Goal: Task Accomplishment & Management: Manage account settings

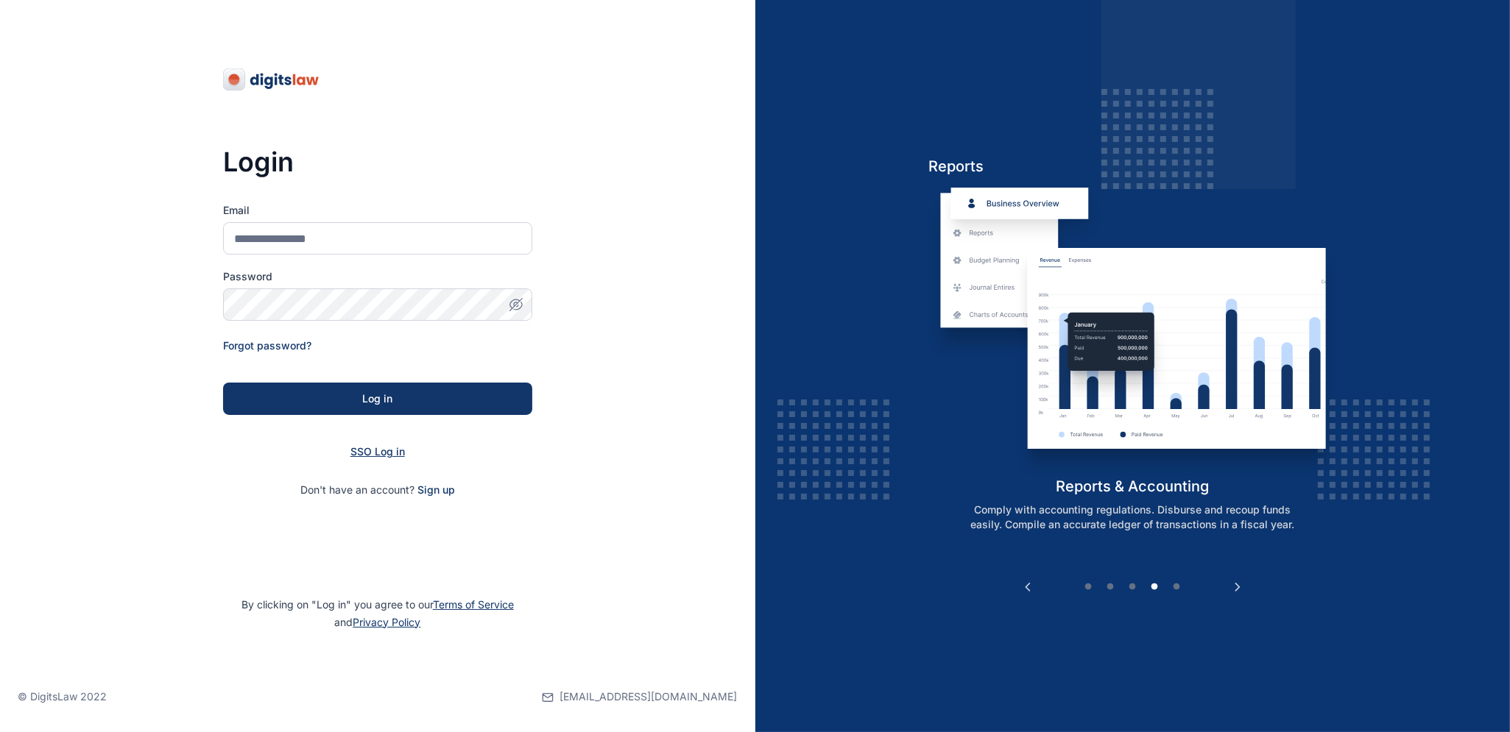
click at [381, 452] on span "SSO Log in" at bounding box center [377, 451] width 54 height 13
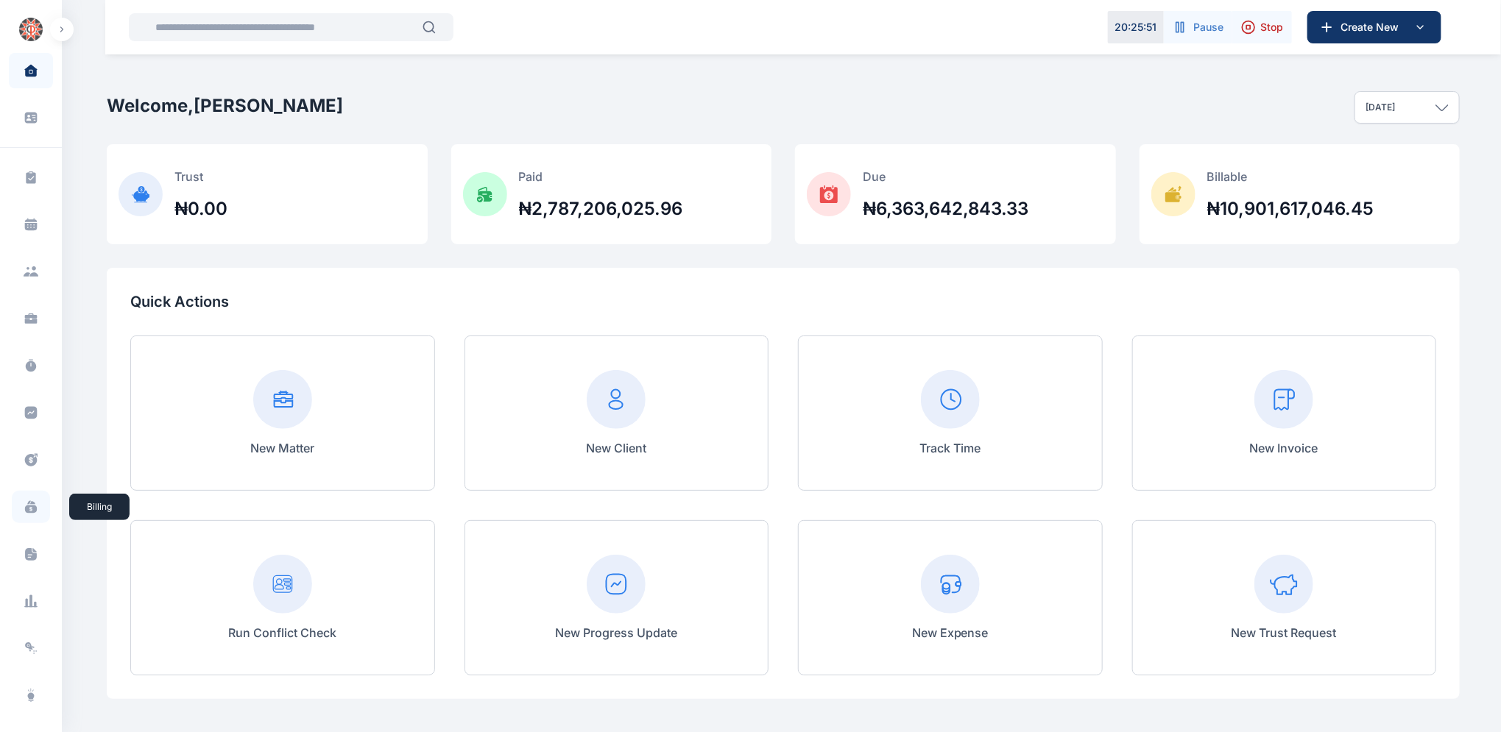
click at [32, 509] on icon at bounding box center [31, 510] width 12 height 8
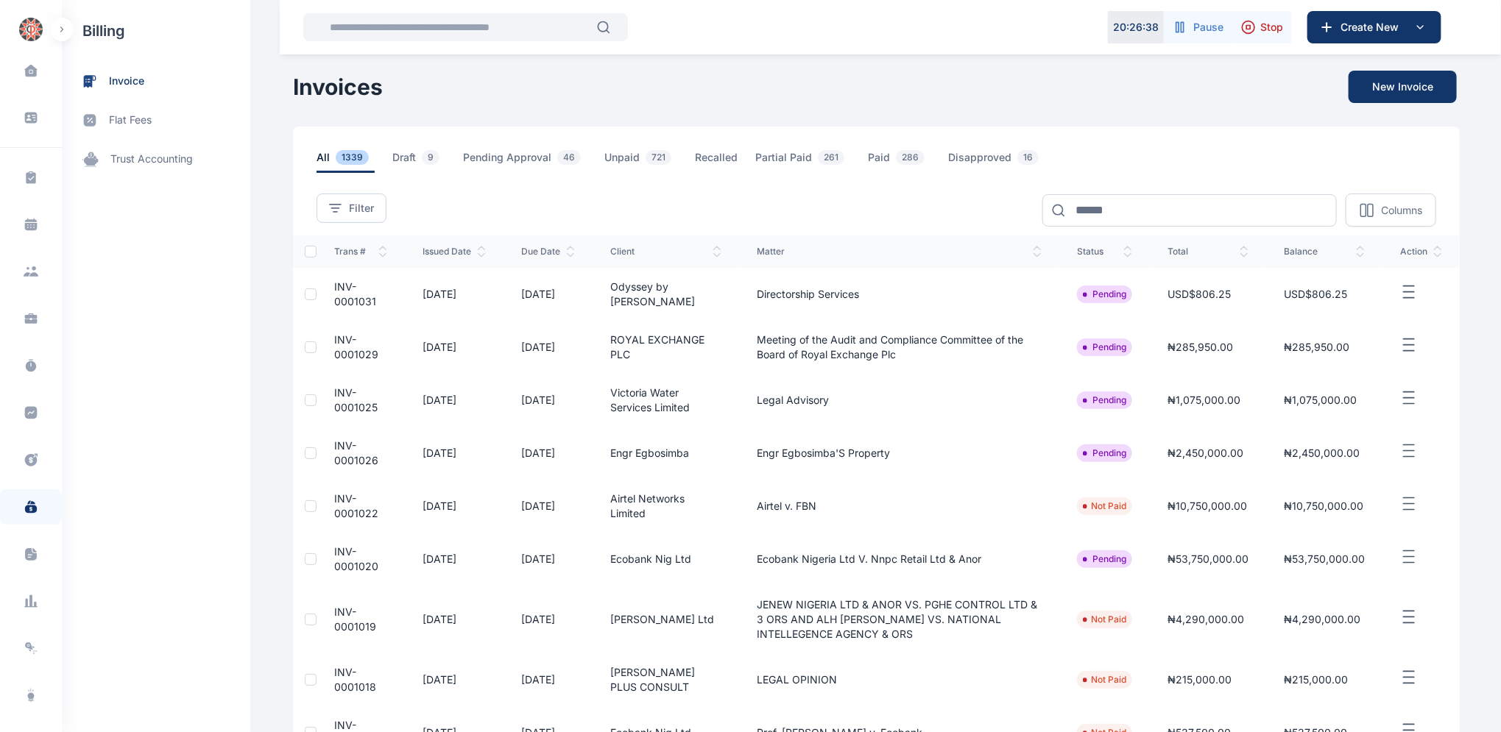
drag, startPoint x: 905, startPoint y: 467, endPoint x: 855, endPoint y: 372, distance: 107.7
click at [905, 466] on td "Engr Egbosimba'S Property" at bounding box center [899, 453] width 320 height 53
click at [1141, 204] on input at bounding box center [1189, 210] width 294 height 32
type input "*******"
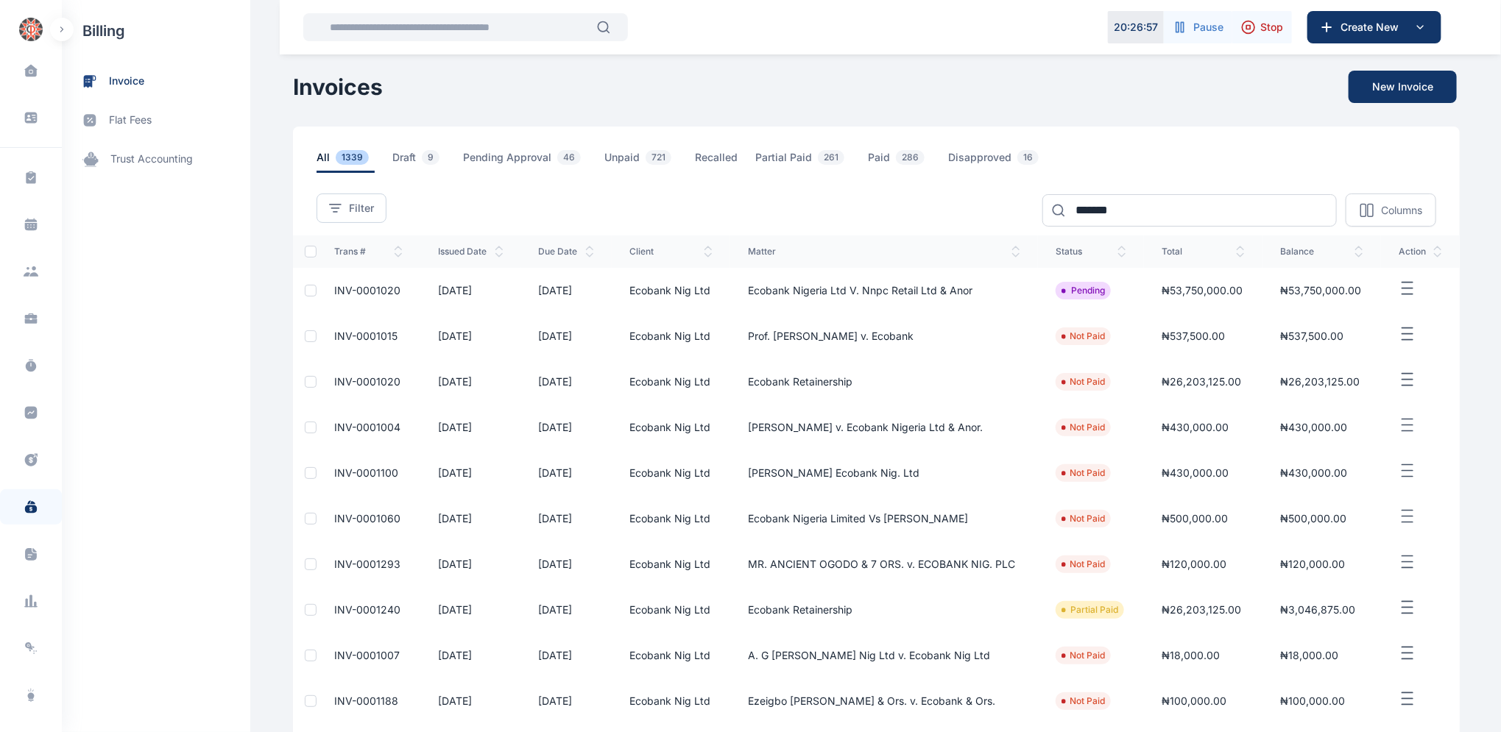
click at [362, 379] on span "INV-0001020" at bounding box center [368, 381] width 66 height 13
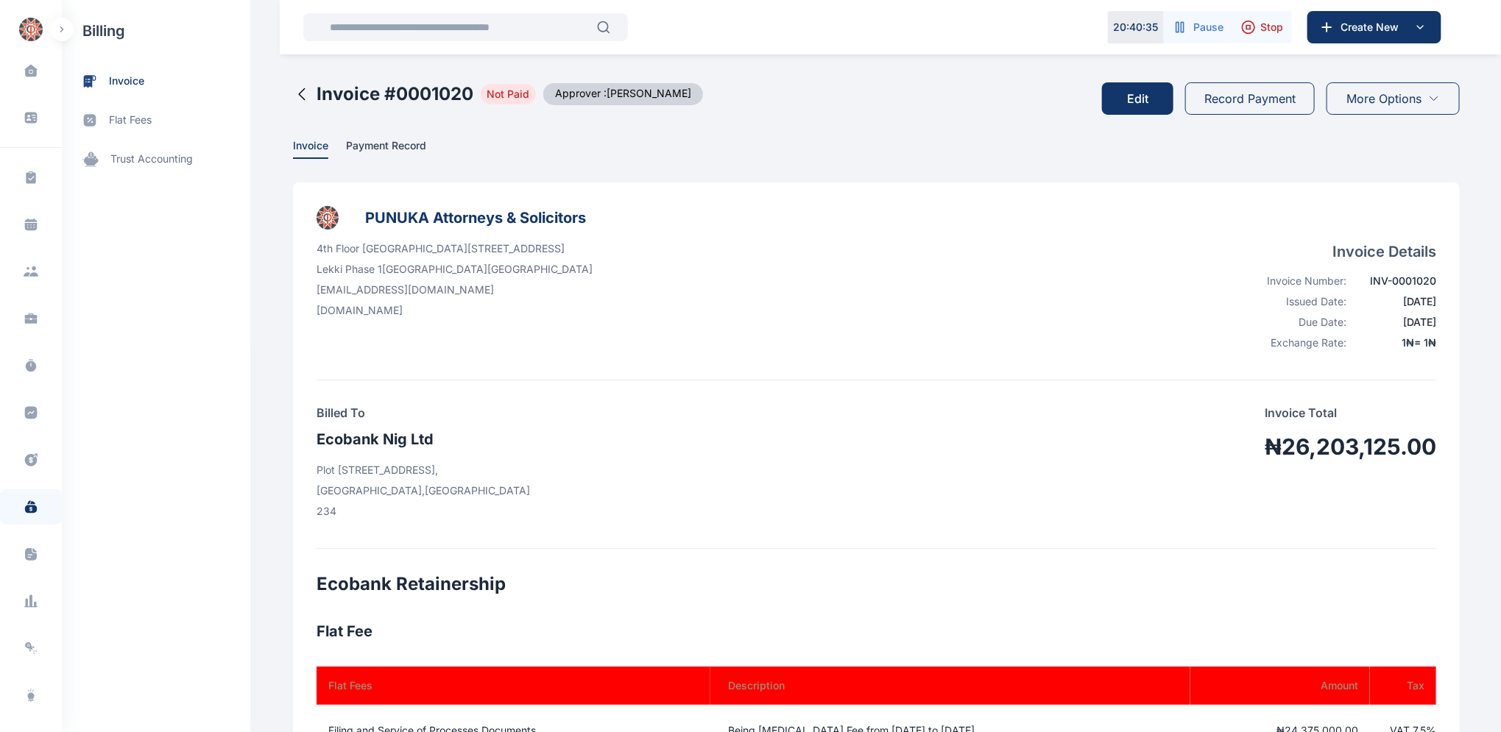
click at [293, 93] on icon at bounding box center [302, 94] width 18 height 18
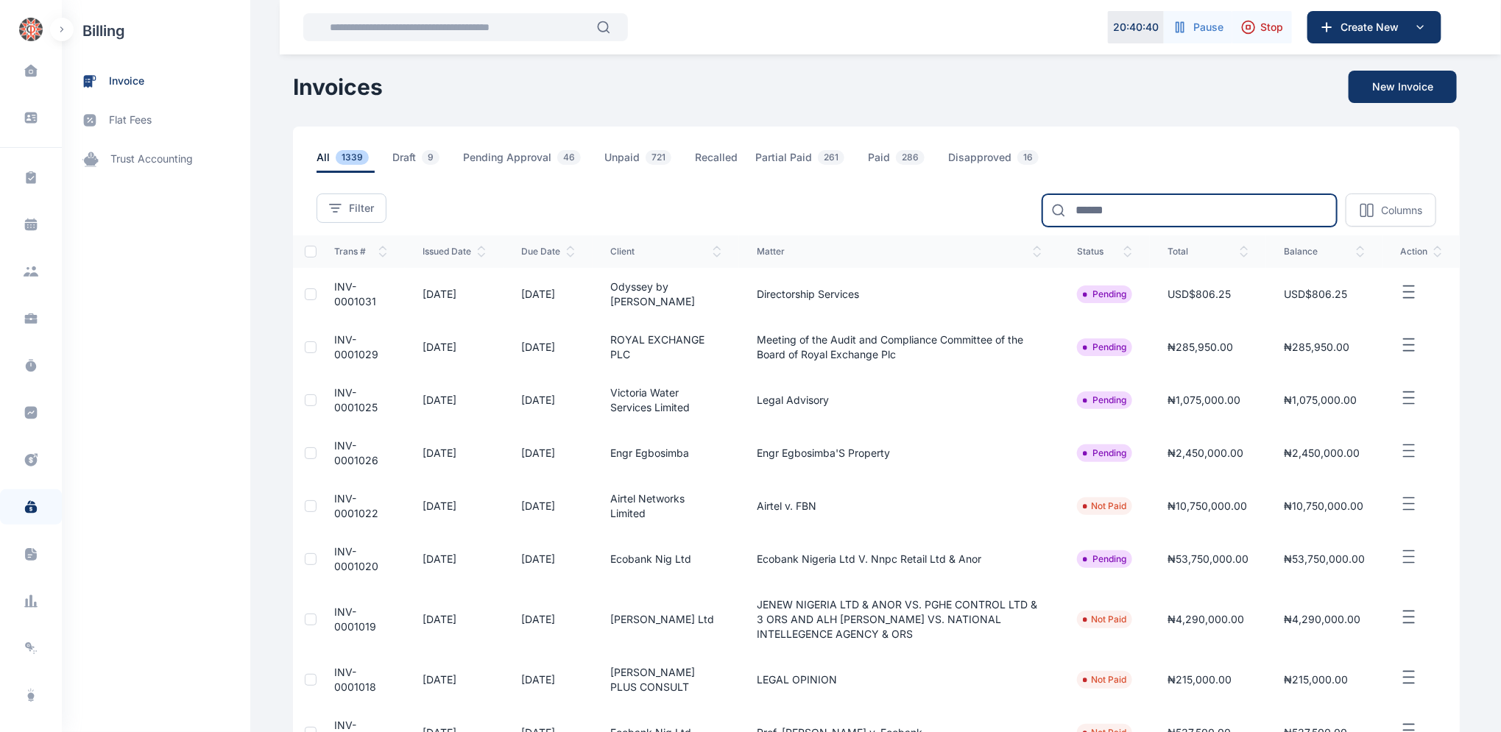
click at [1148, 205] on input at bounding box center [1189, 210] width 294 height 32
type input "****"
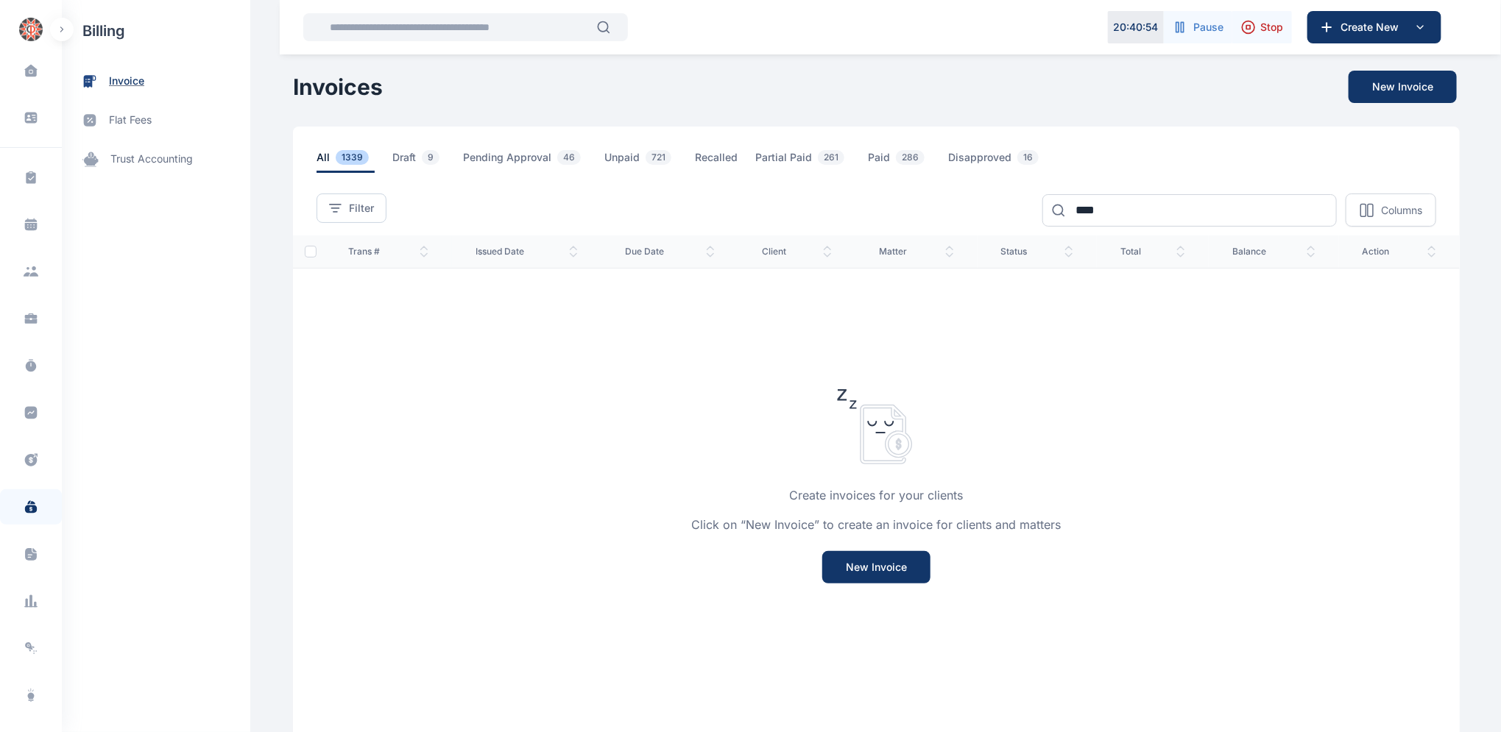
click at [144, 85] on span "invoice" at bounding box center [156, 81] width 188 height 39
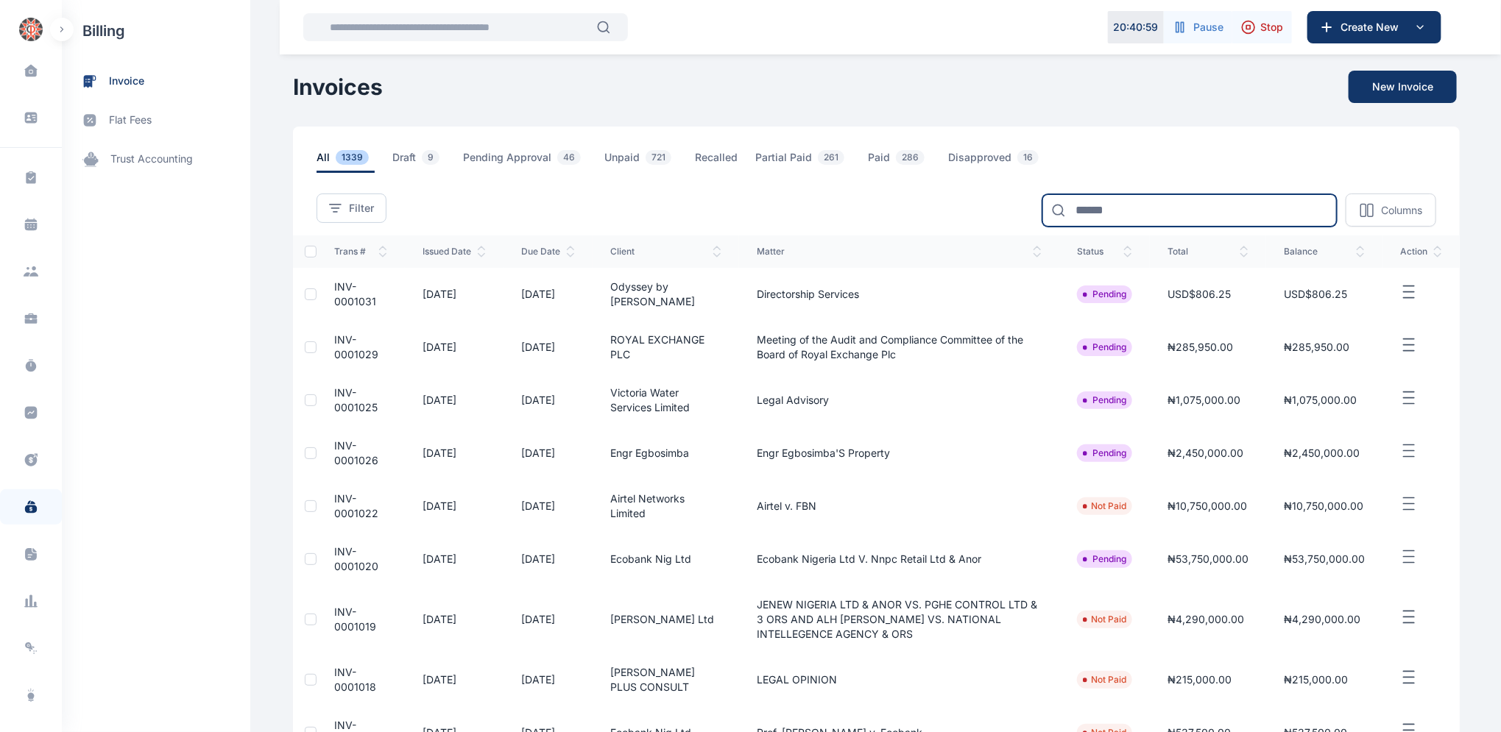
click at [1166, 199] on input at bounding box center [1189, 210] width 294 height 32
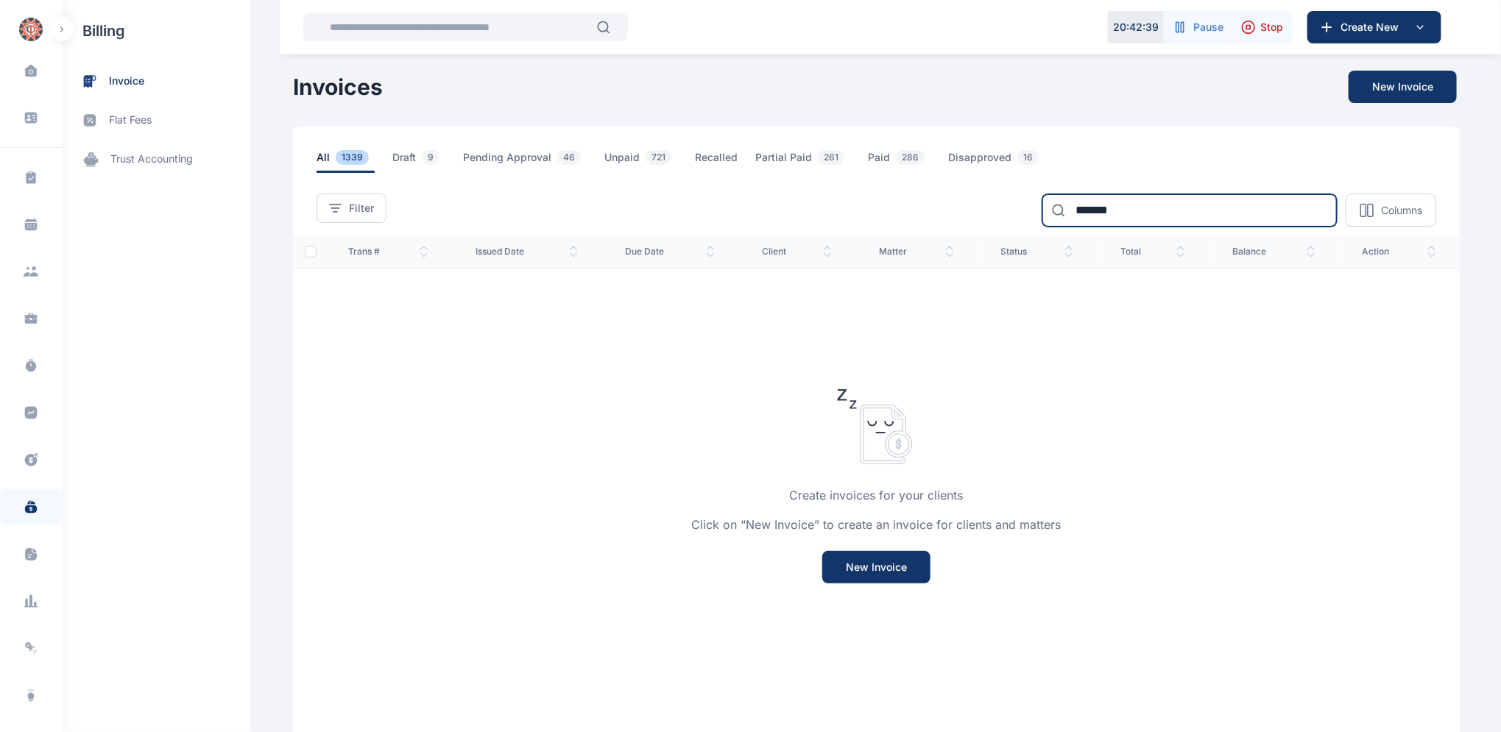
click at [1139, 214] on input "*******" at bounding box center [1189, 210] width 294 height 32
type input "*"
click at [125, 80] on span "invoice" at bounding box center [126, 81] width 35 height 15
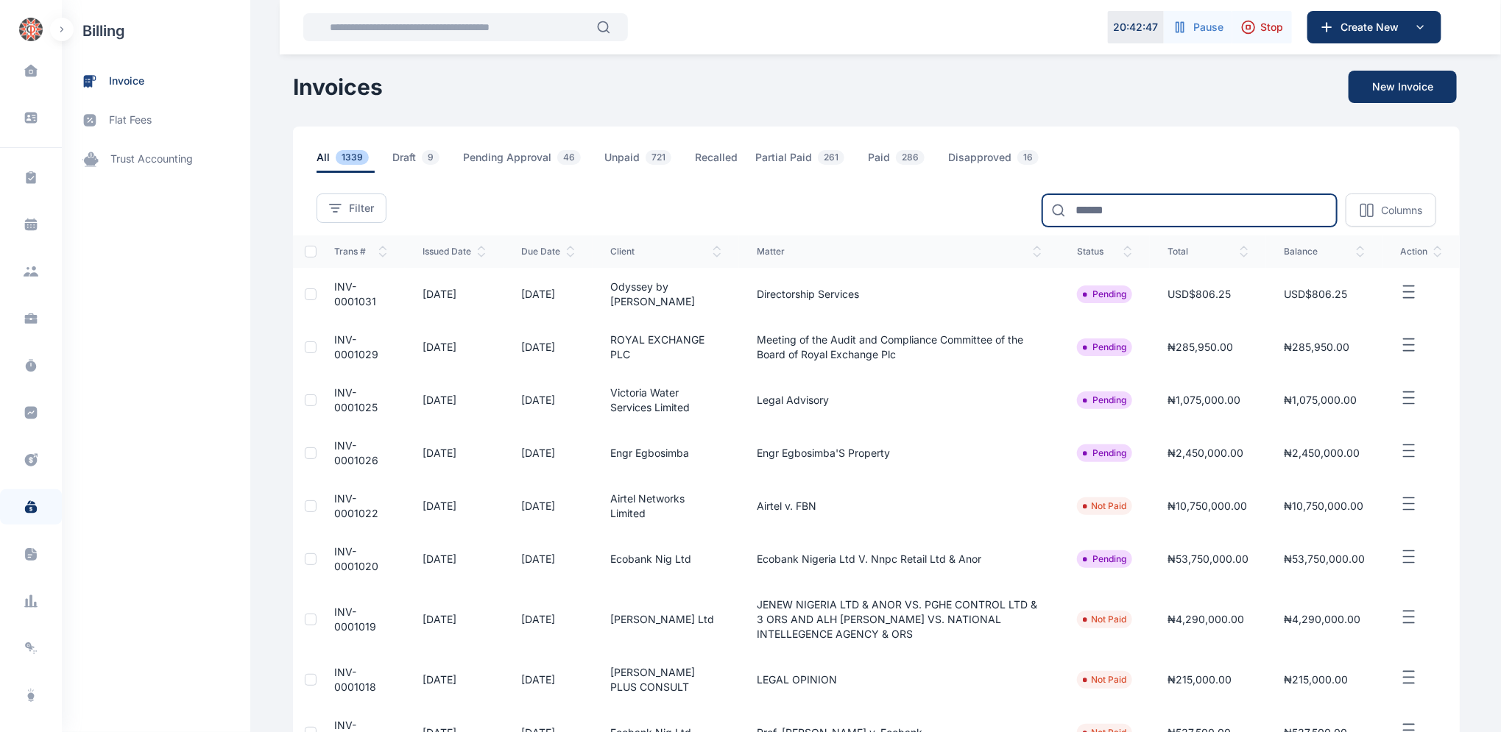
drag, startPoint x: 1132, startPoint y: 212, endPoint x: 1129, endPoint y: 205, distance: 8.2
click at [1132, 211] on input at bounding box center [1189, 210] width 294 height 32
type input "*******"
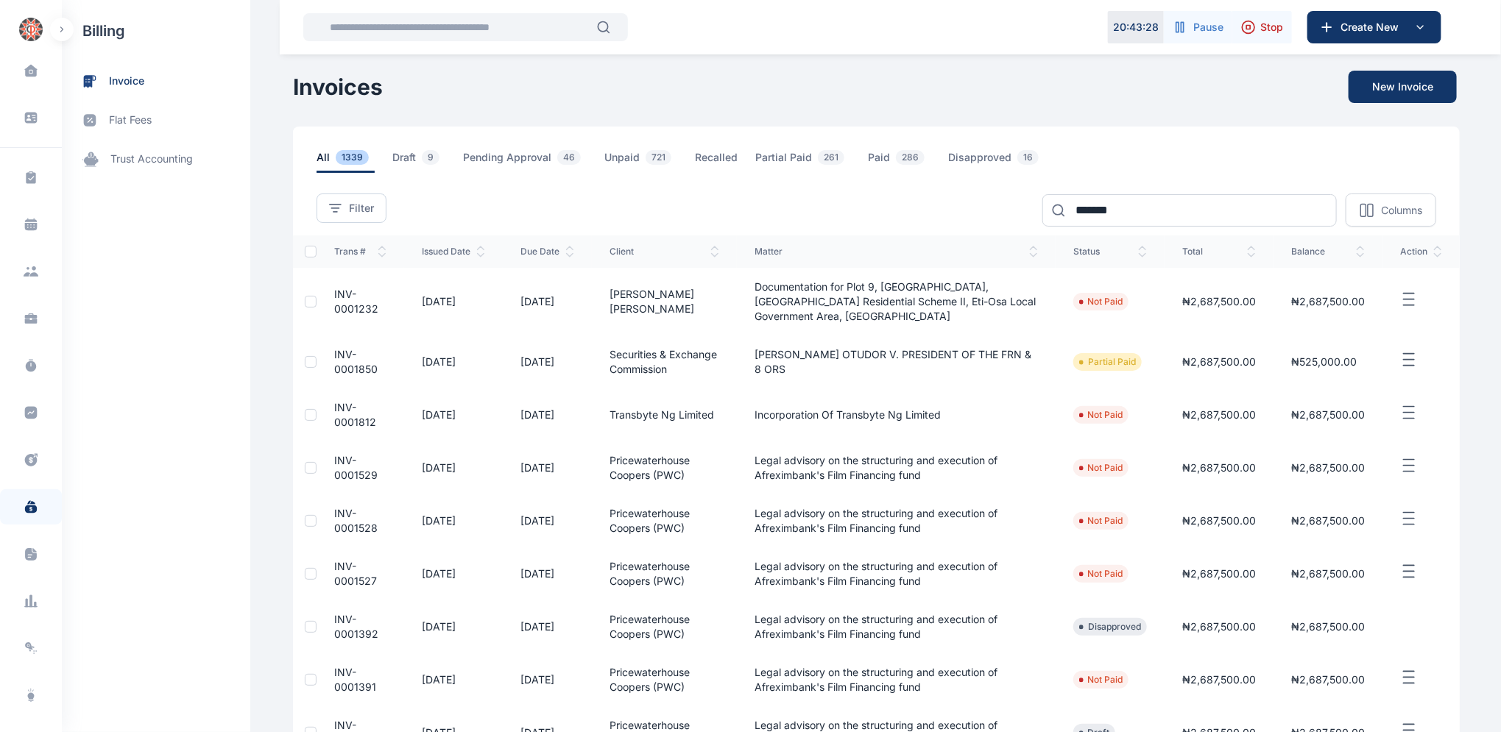
click at [334, 297] on span "INV-0001232" at bounding box center [356, 301] width 44 height 27
click at [334, 296] on span "INV-0001232" at bounding box center [356, 301] width 44 height 27
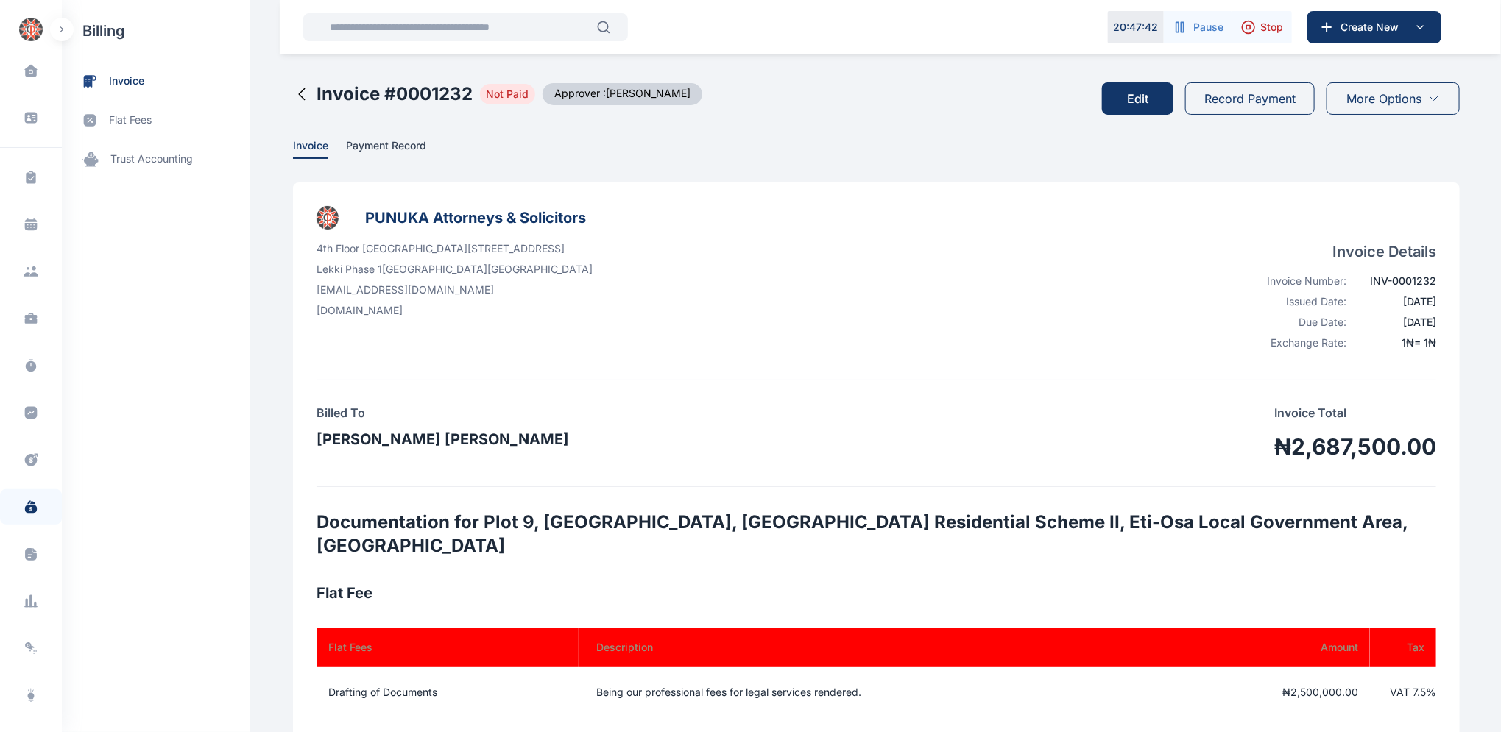
click at [1143, 94] on button "Edit" at bounding box center [1137, 98] width 71 height 32
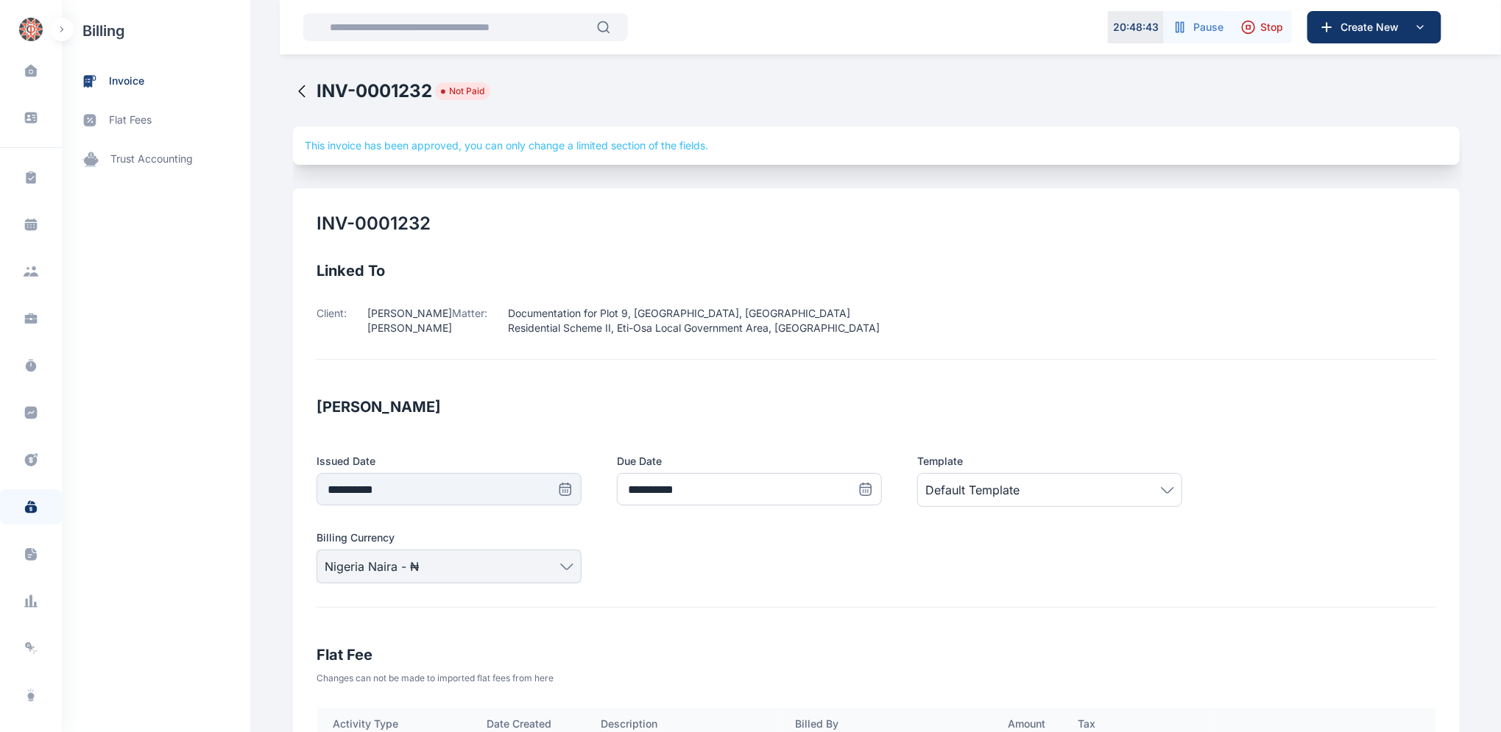
click at [293, 88] on icon at bounding box center [302, 91] width 18 height 18
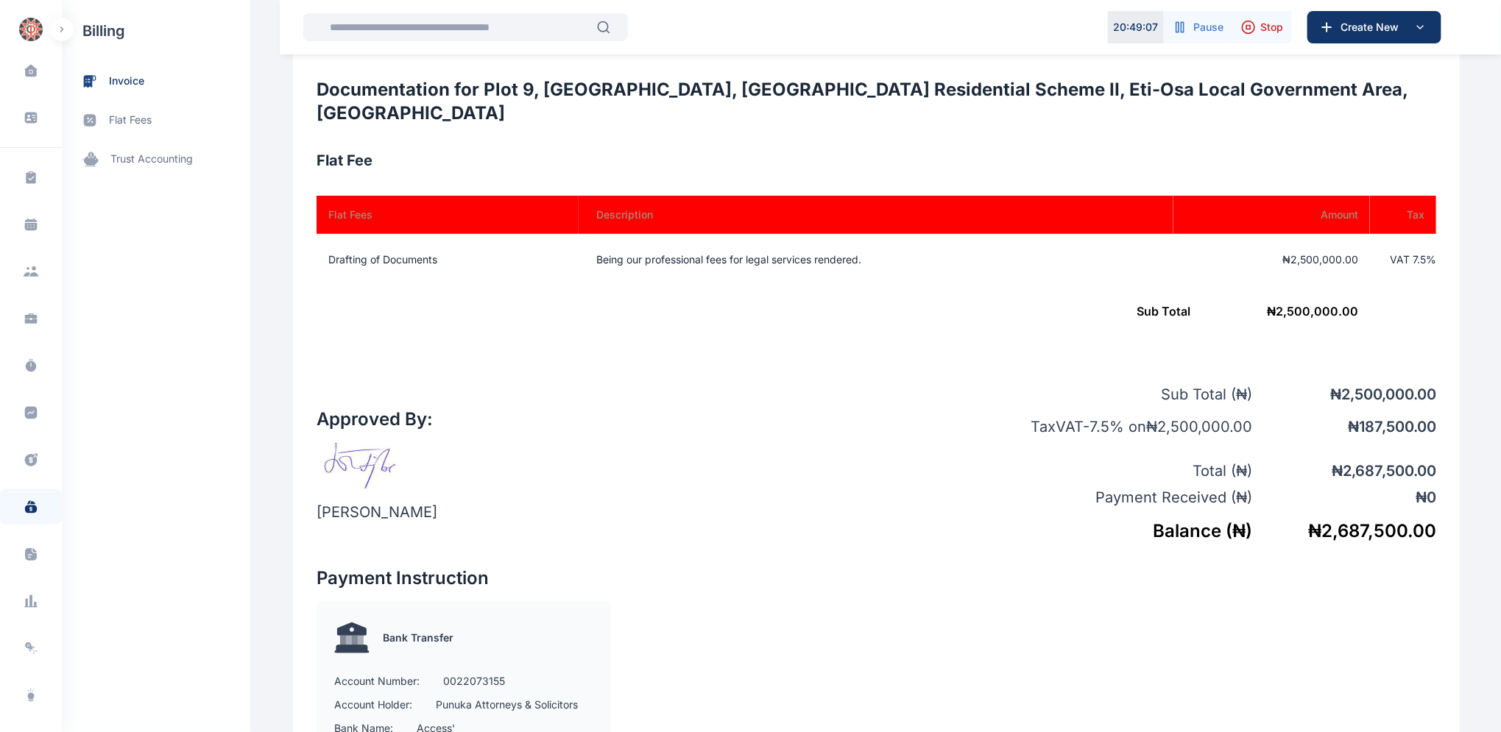
scroll to position [434, 0]
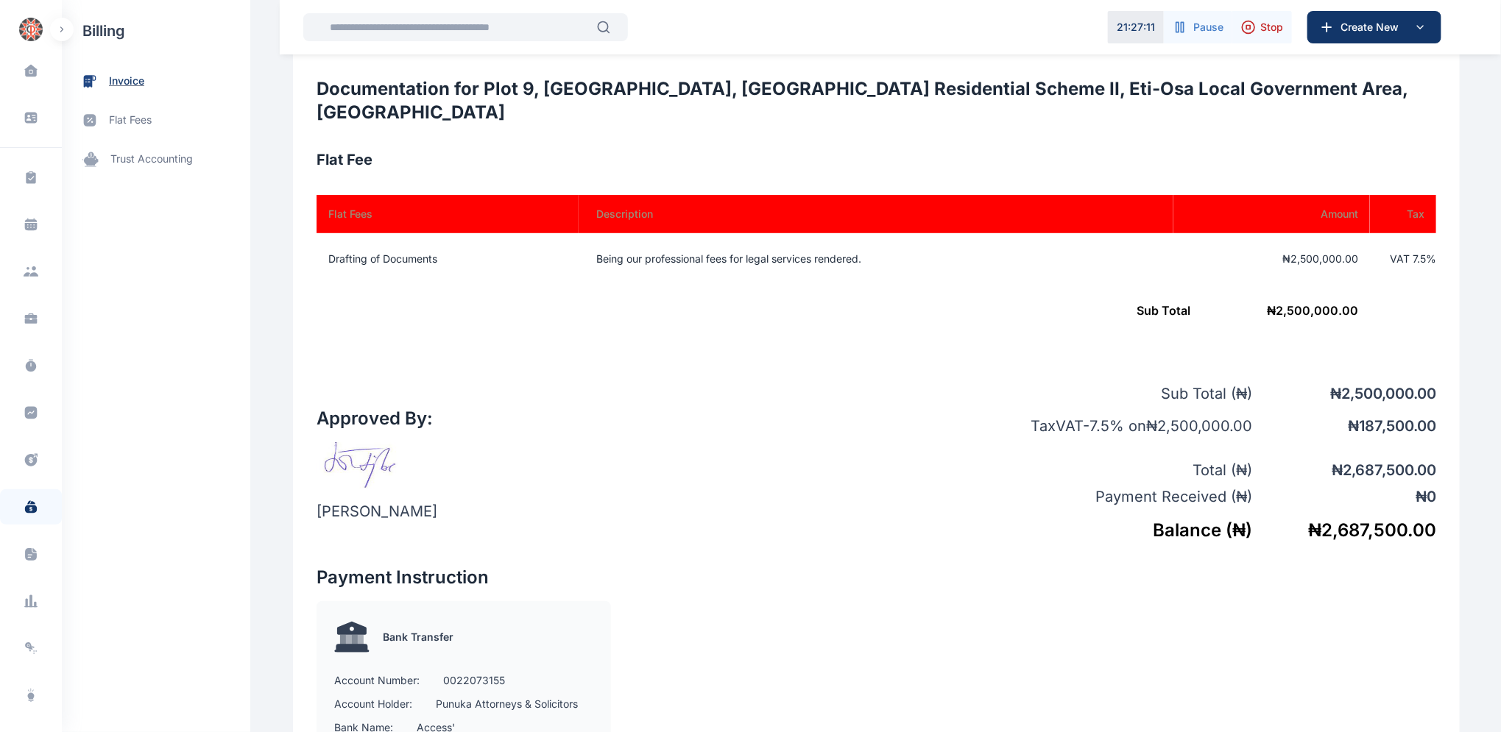
click at [133, 74] on span "invoice" at bounding box center [126, 81] width 35 height 15
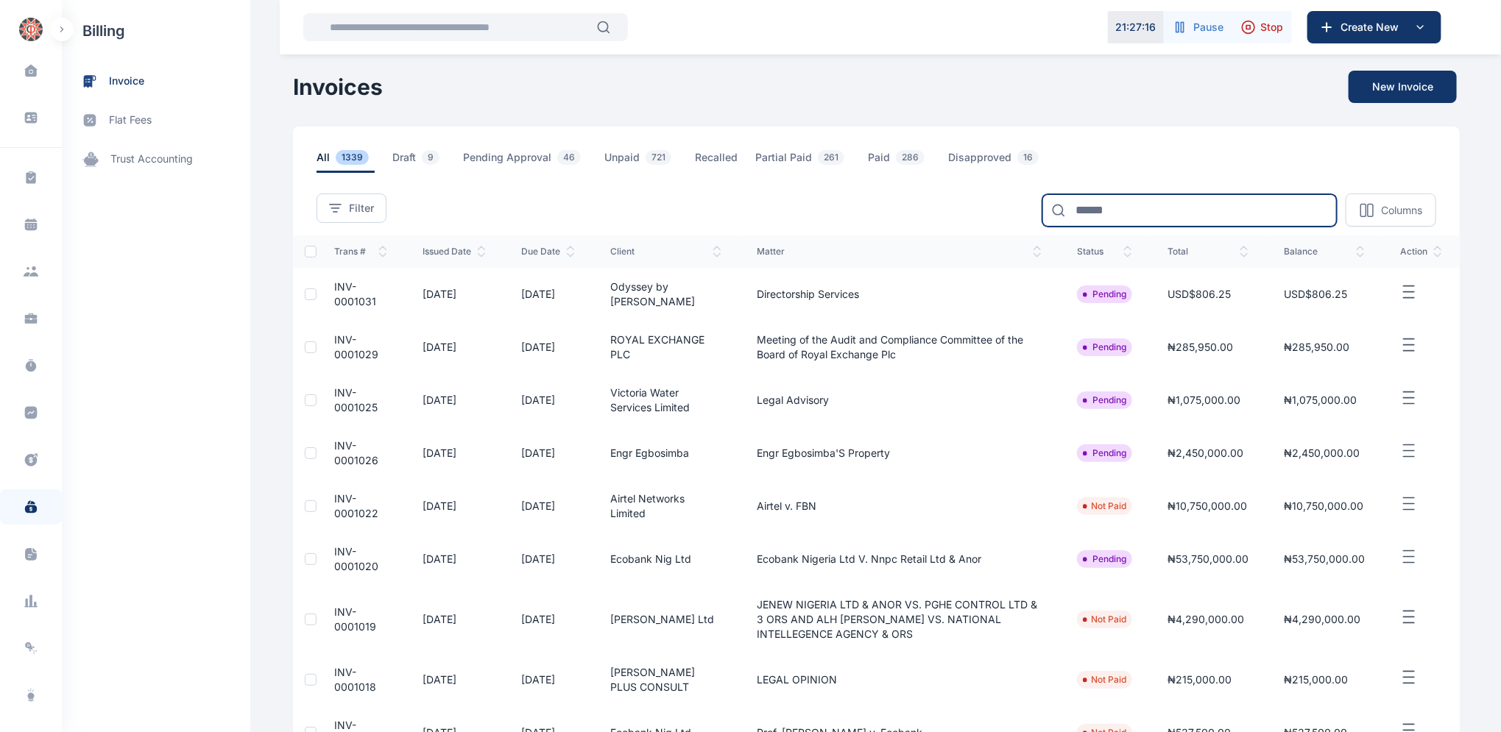
click at [1098, 210] on input at bounding box center [1189, 210] width 294 height 32
click at [1106, 211] on input "********" at bounding box center [1189, 210] width 294 height 32
type input "*******"
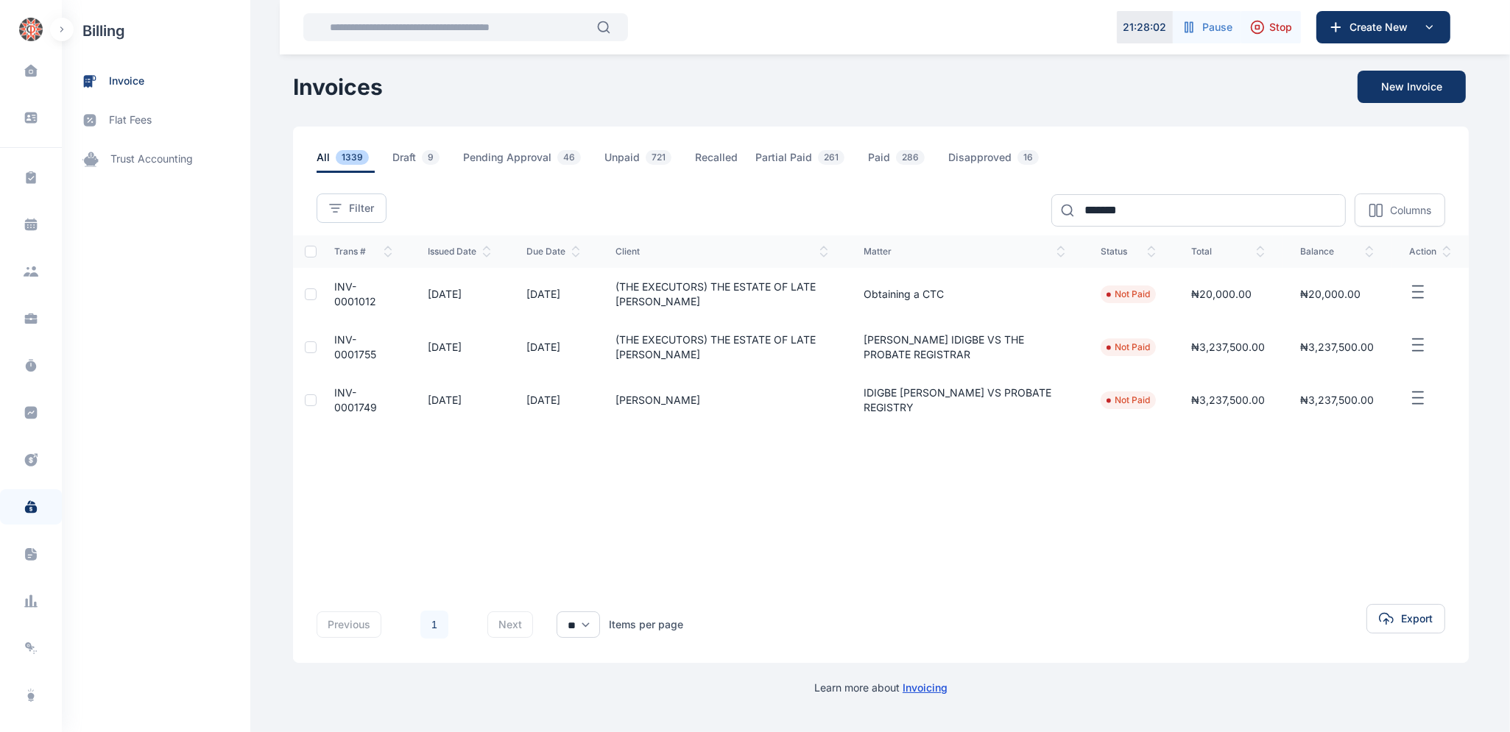
click at [339, 399] on td "INV-0001749" at bounding box center [363, 400] width 93 height 53
click at [338, 396] on span "INV-0001749" at bounding box center [355, 399] width 43 height 27
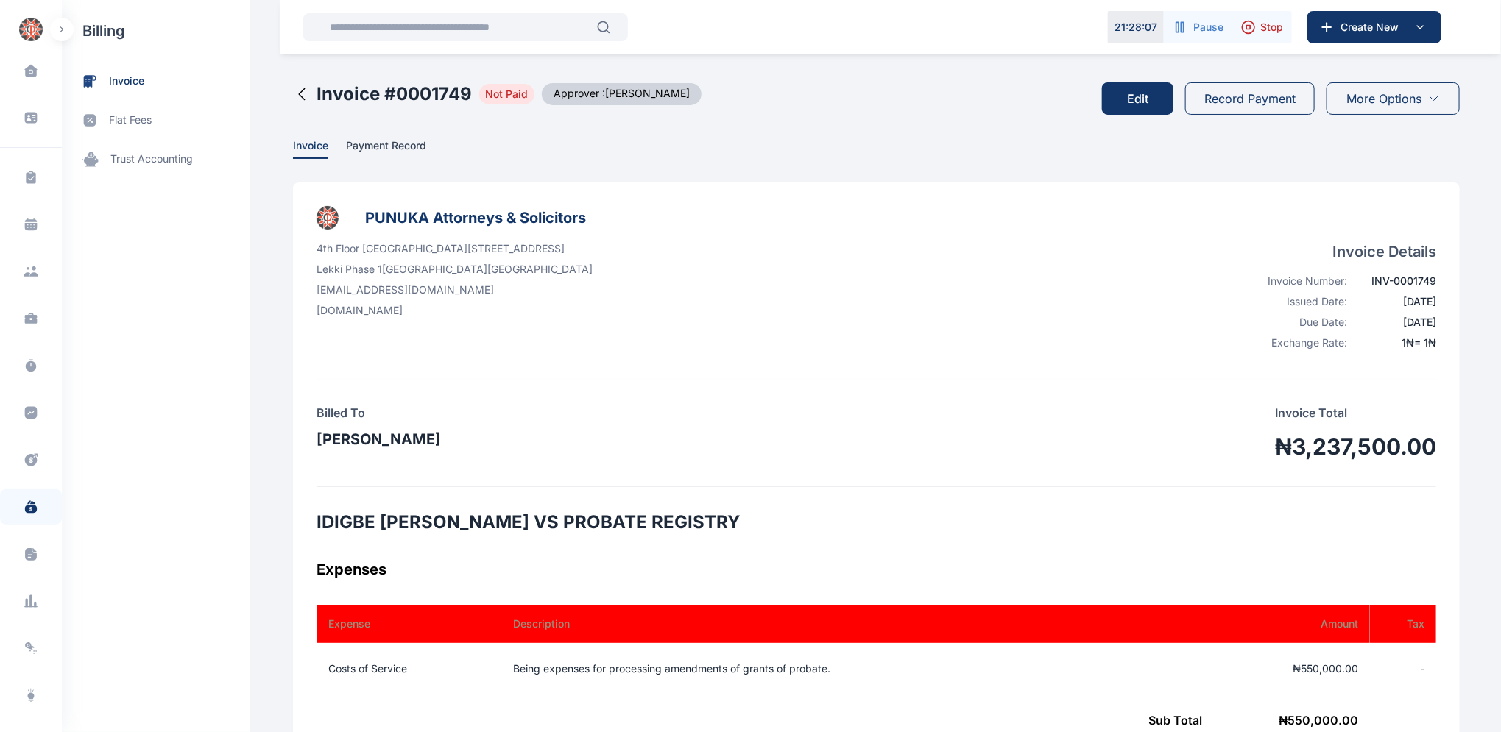
click at [1134, 97] on button "Edit" at bounding box center [1137, 98] width 71 height 32
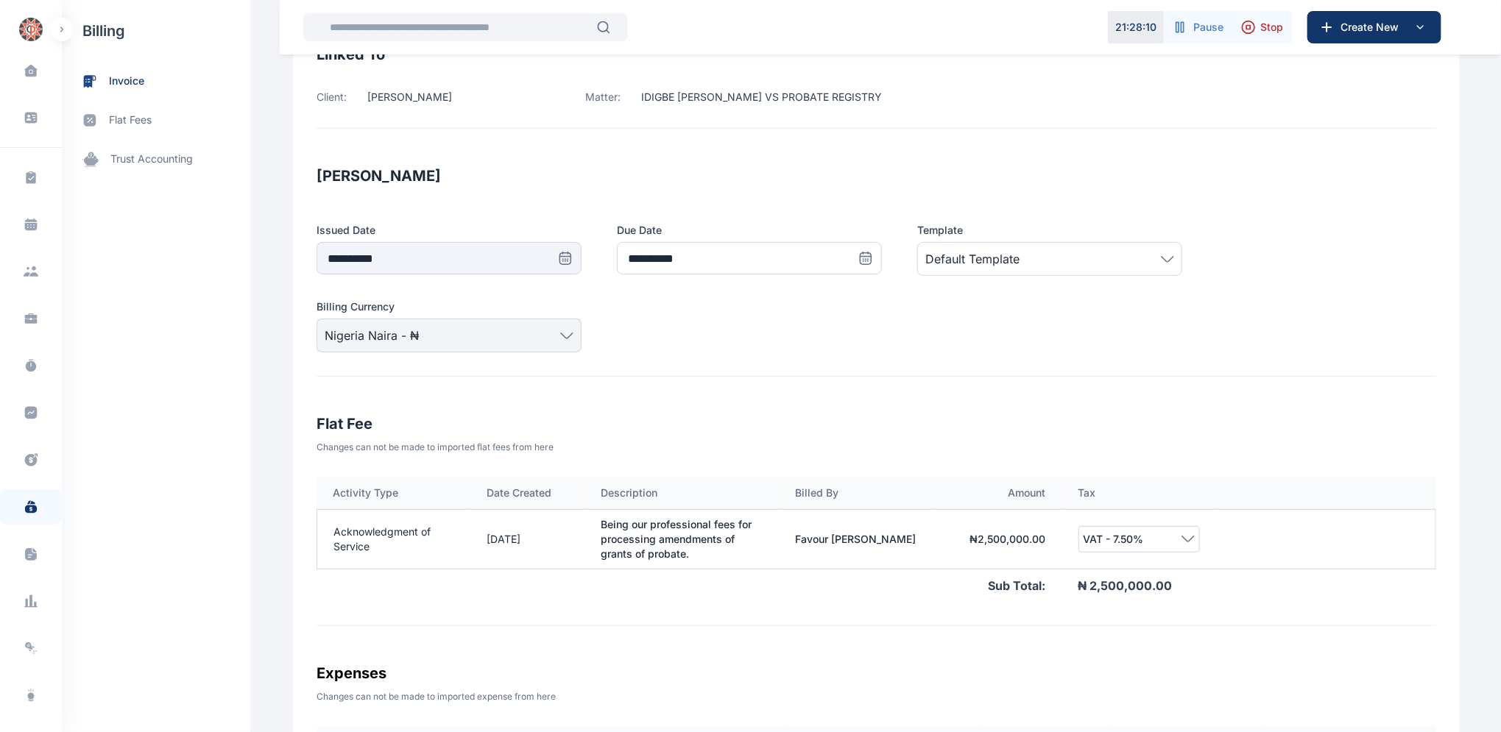
scroll to position [217, 0]
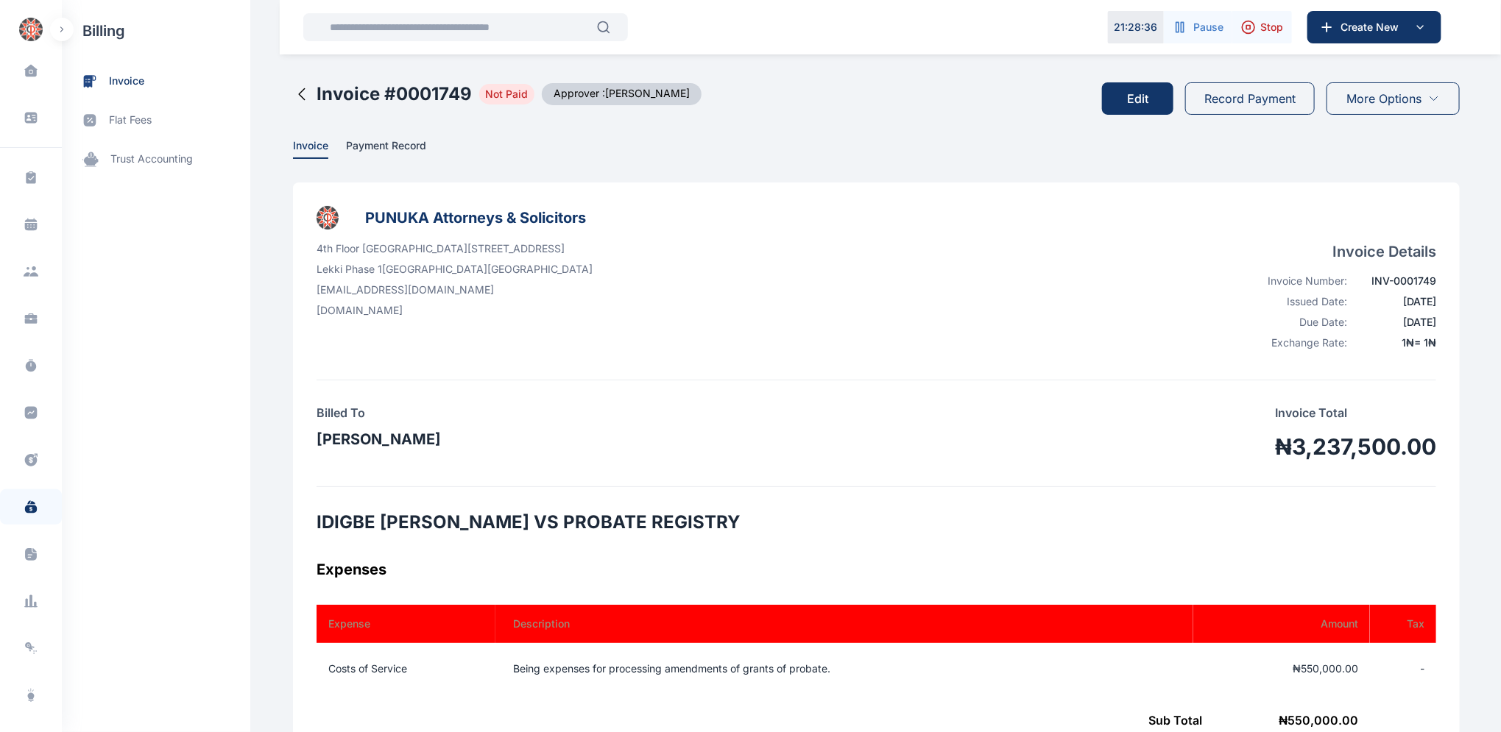
click at [293, 88] on icon at bounding box center [302, 94] width 18 height 18
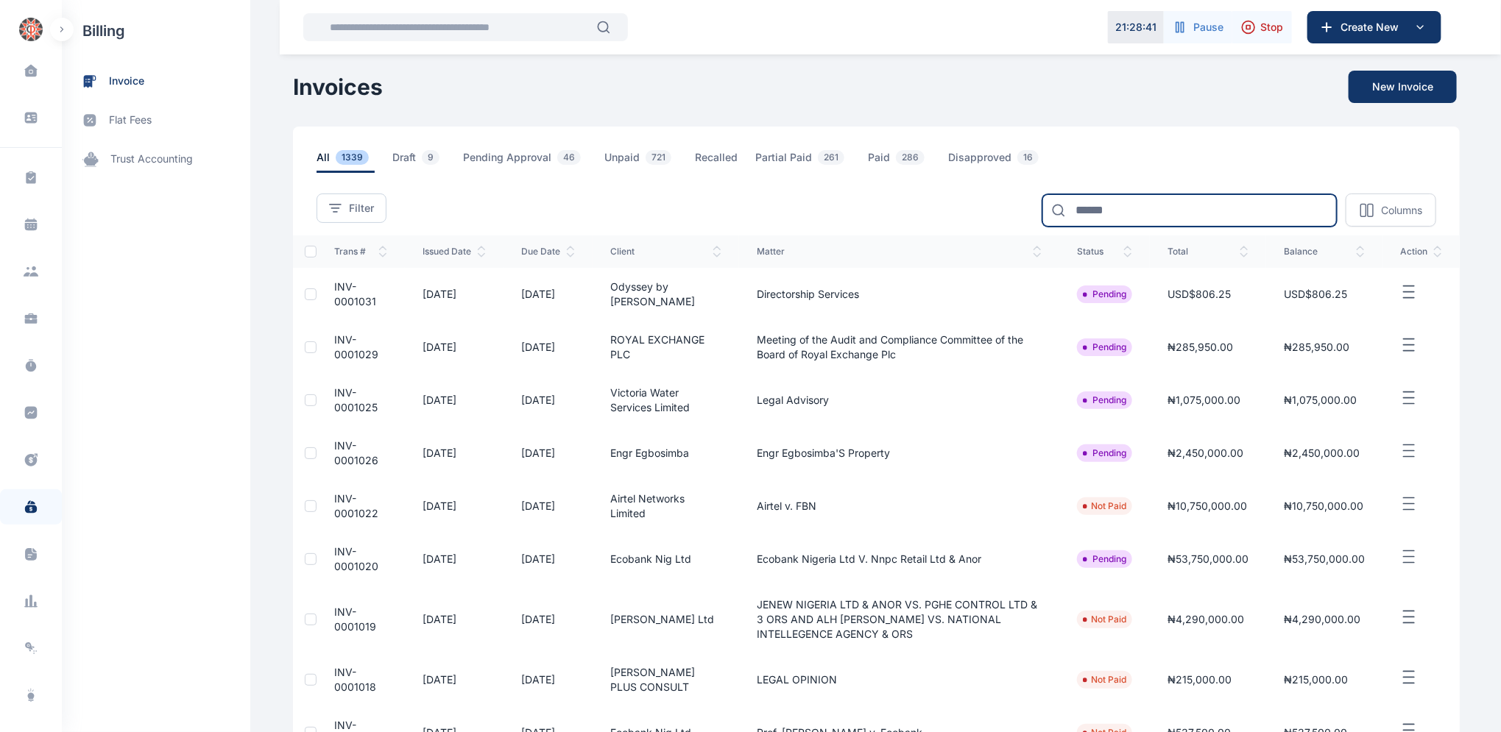
click at [1141, 211] on input at bounding box center [1189, 210] width 294 height 32
type input "*******"
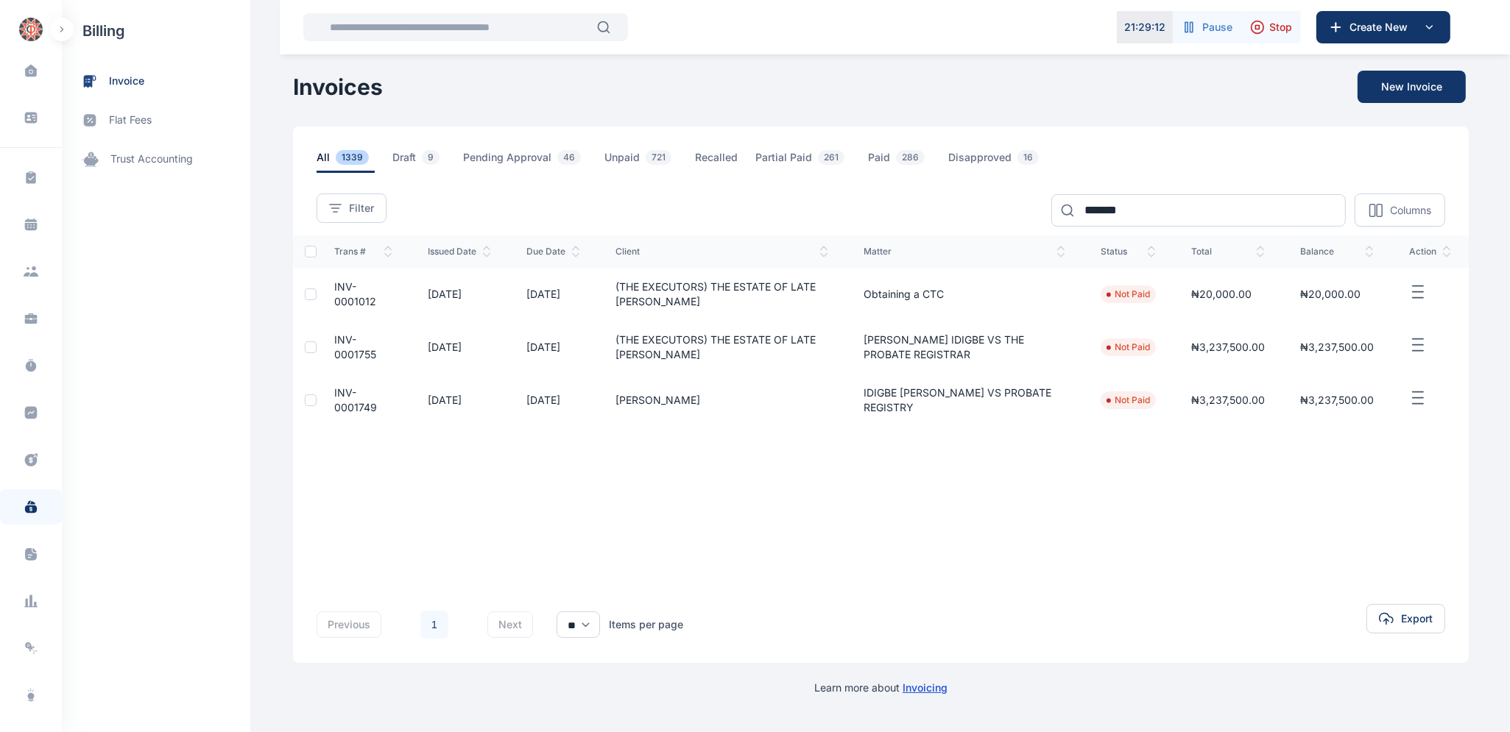
click at [344, 341] on span "INV-0001755" at bounding box center [355, 346] width 42 height 27
click at [344, 337] on span "INV-0001755" at bounding box center [355, 346] width 42 height 27
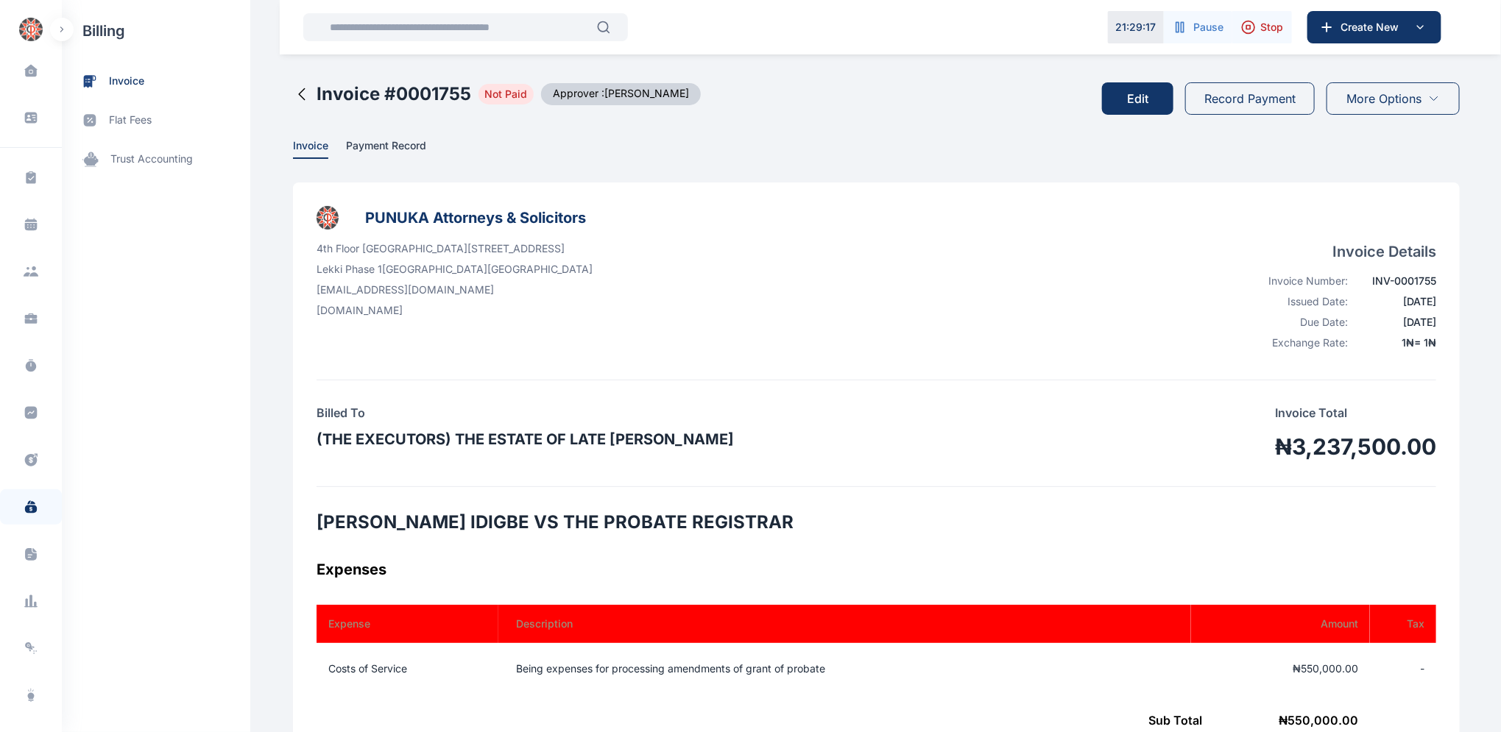
click at [1152, 98] on button "Edit" at bounding box center [1137, 98] width 71 height 32
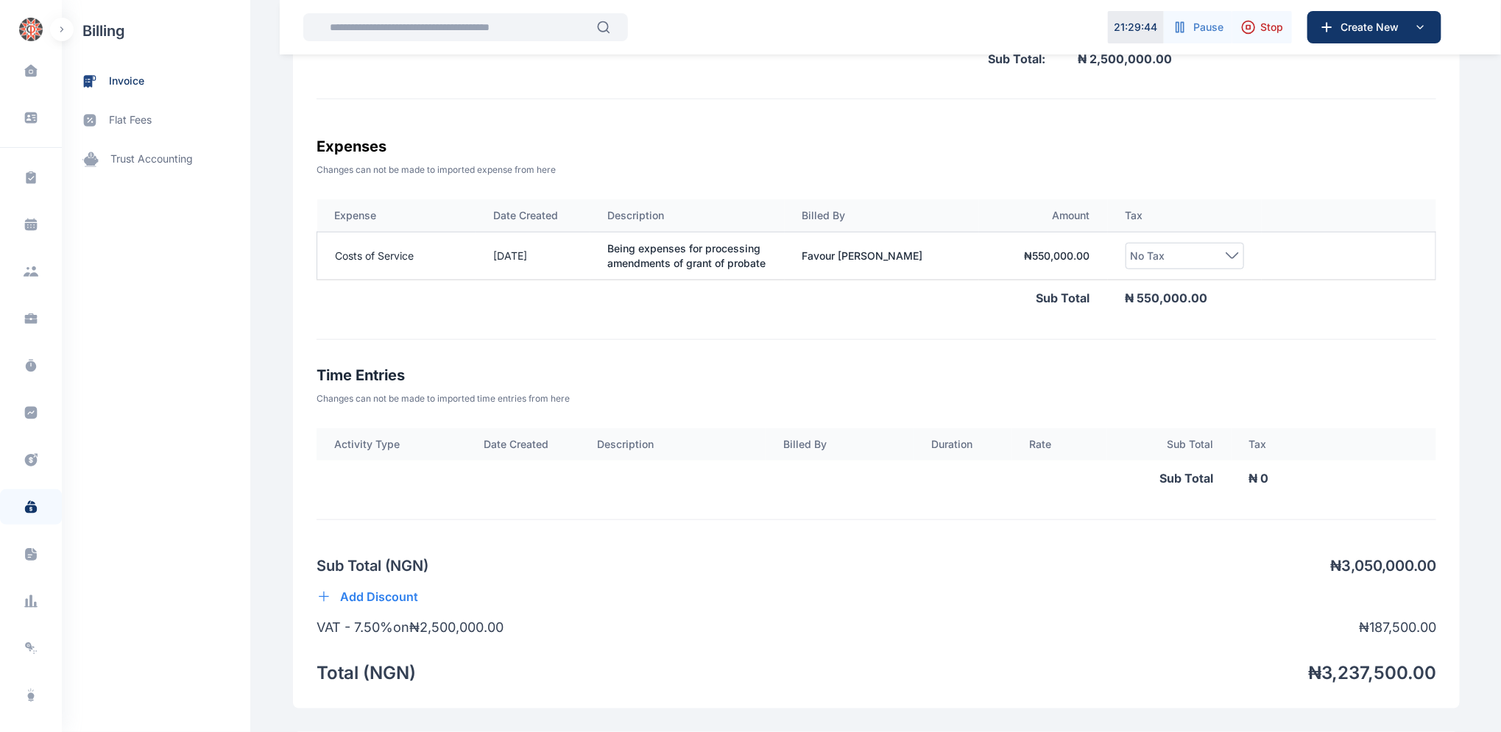
scroll to position [760, 0]
